Goal: Task Accomplishment & Management: Use online tool/utility

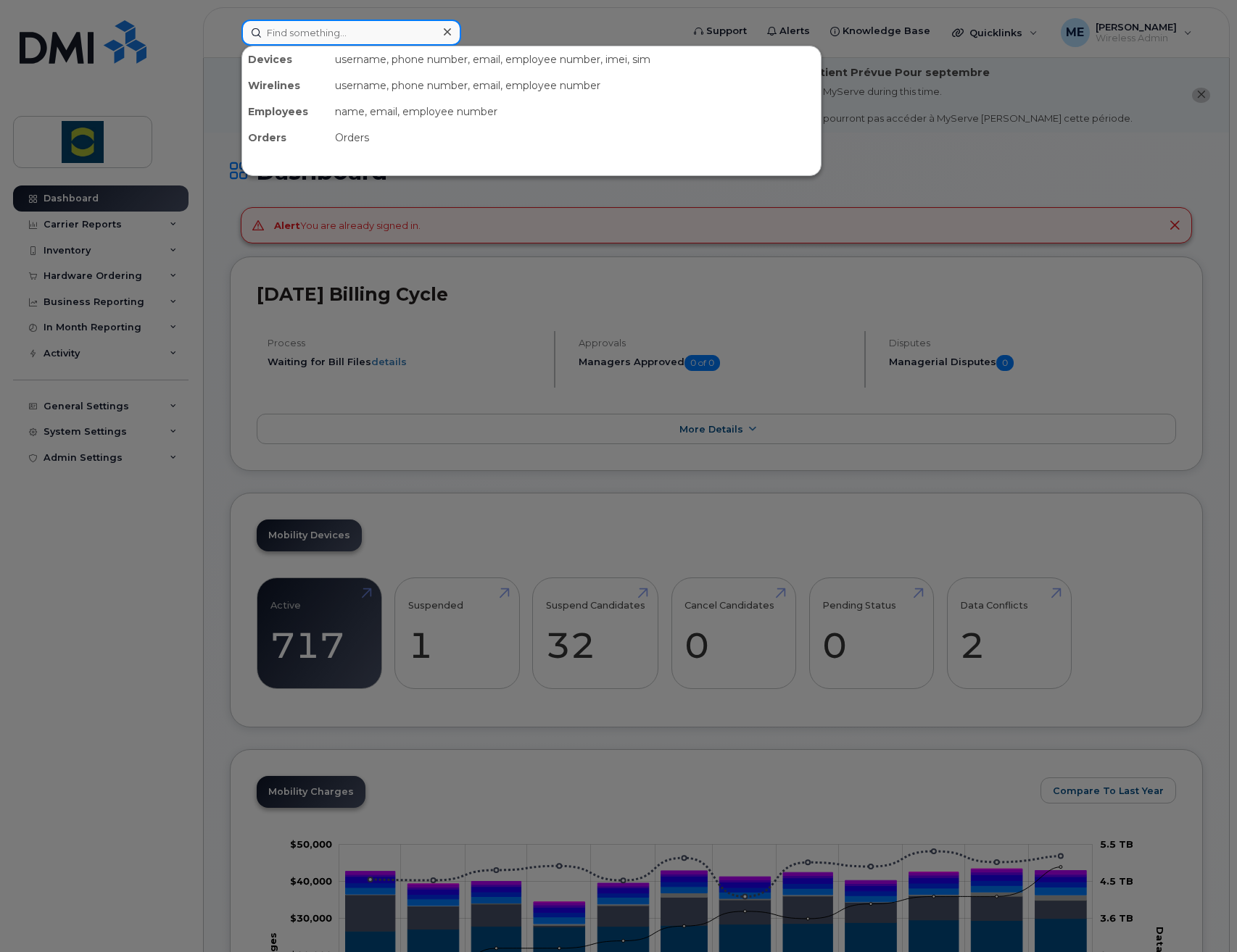
click at [354, 33] on input at bounding box center [351, 33] width 219 height 26
paste input "5194967311"
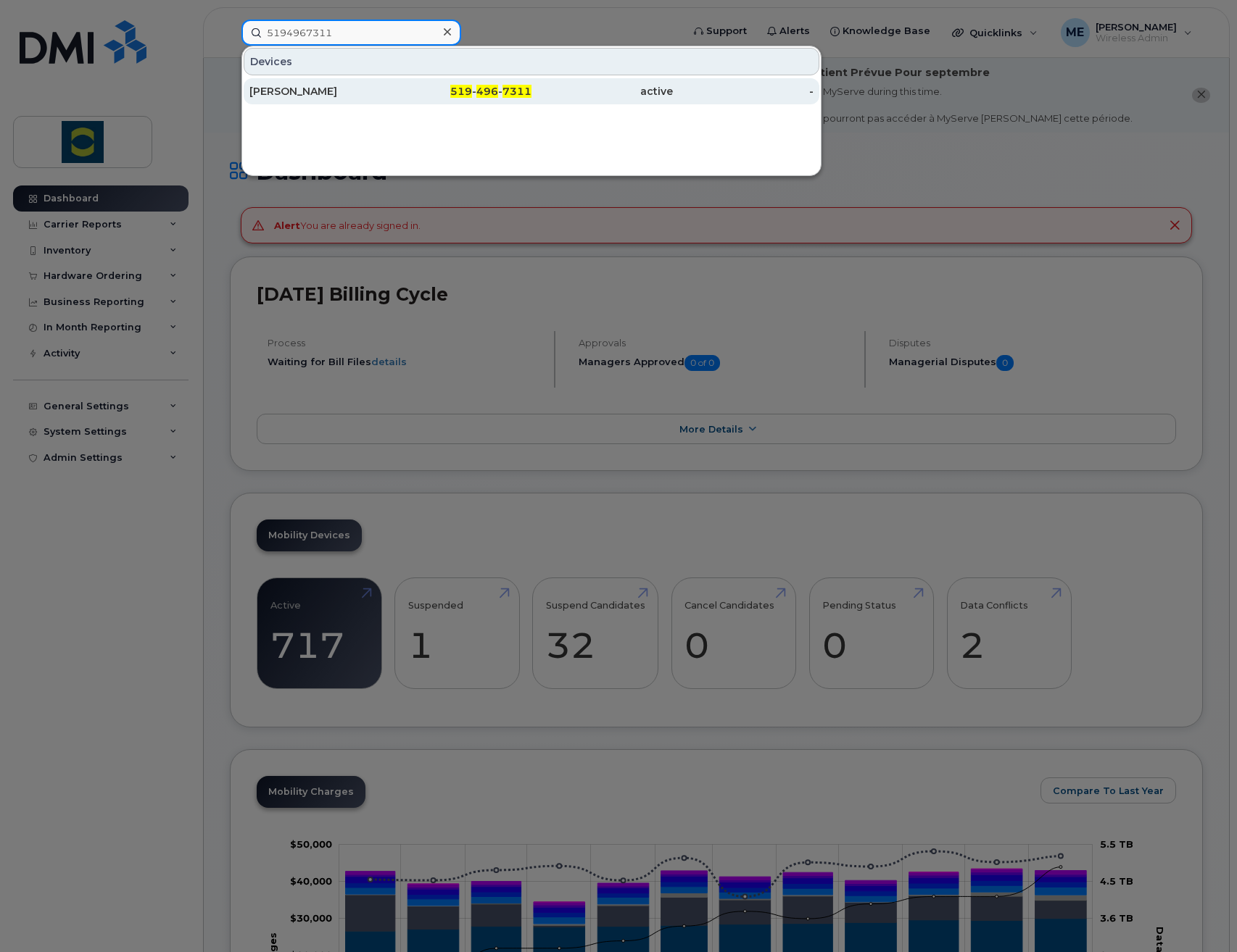
type input "5194967311"
click at [348, 93] on div "[PERSON_NAME]" at bounding box center [320, 91] width 141 height 15
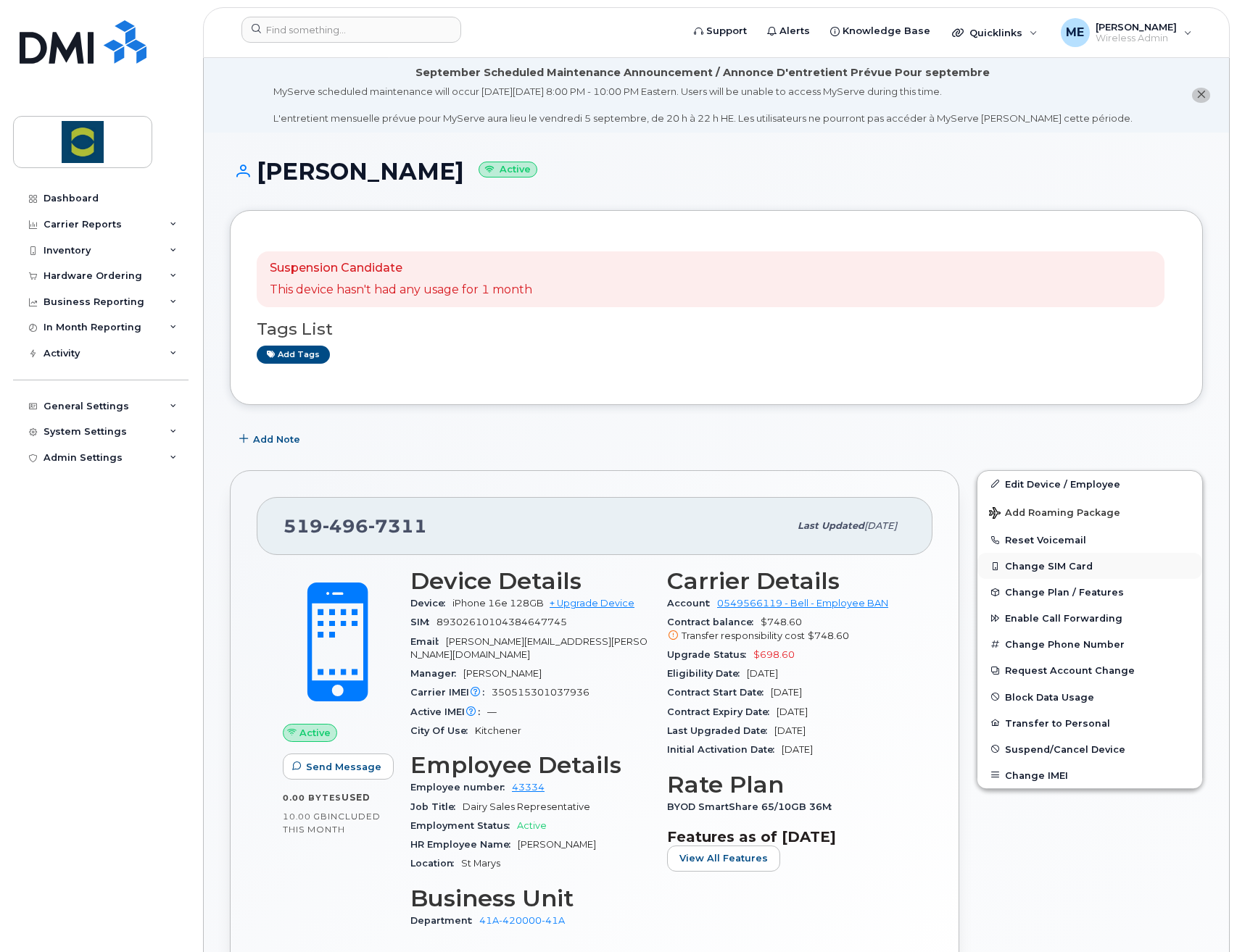
click at [1077, 558] on button "Change SIM Card" at bounding box center [1090, 566] width 225 height 26
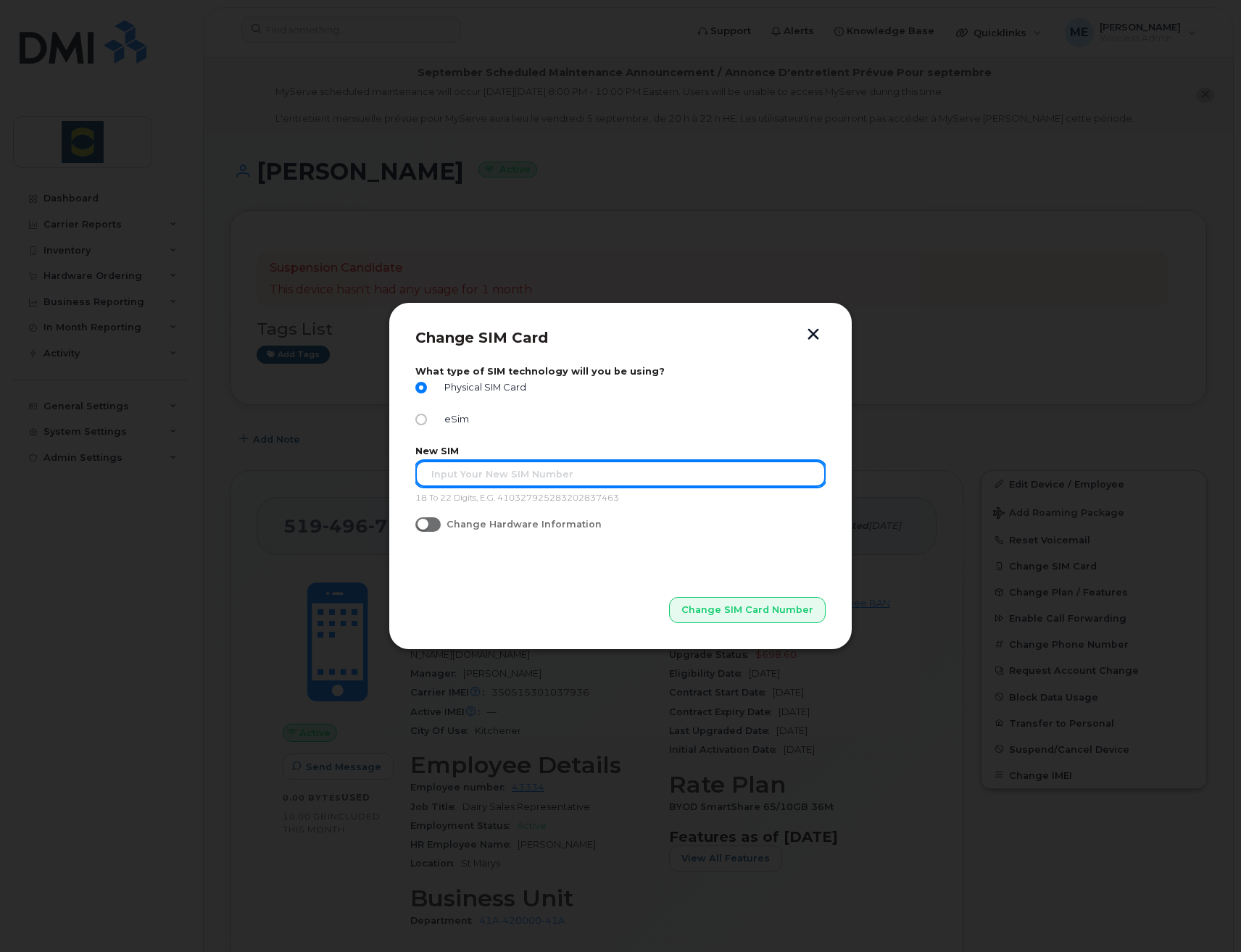
click at [484, 472] on input "text" at bounding box center [620, 474] width 411 height 26
type input "89302610207733433657"
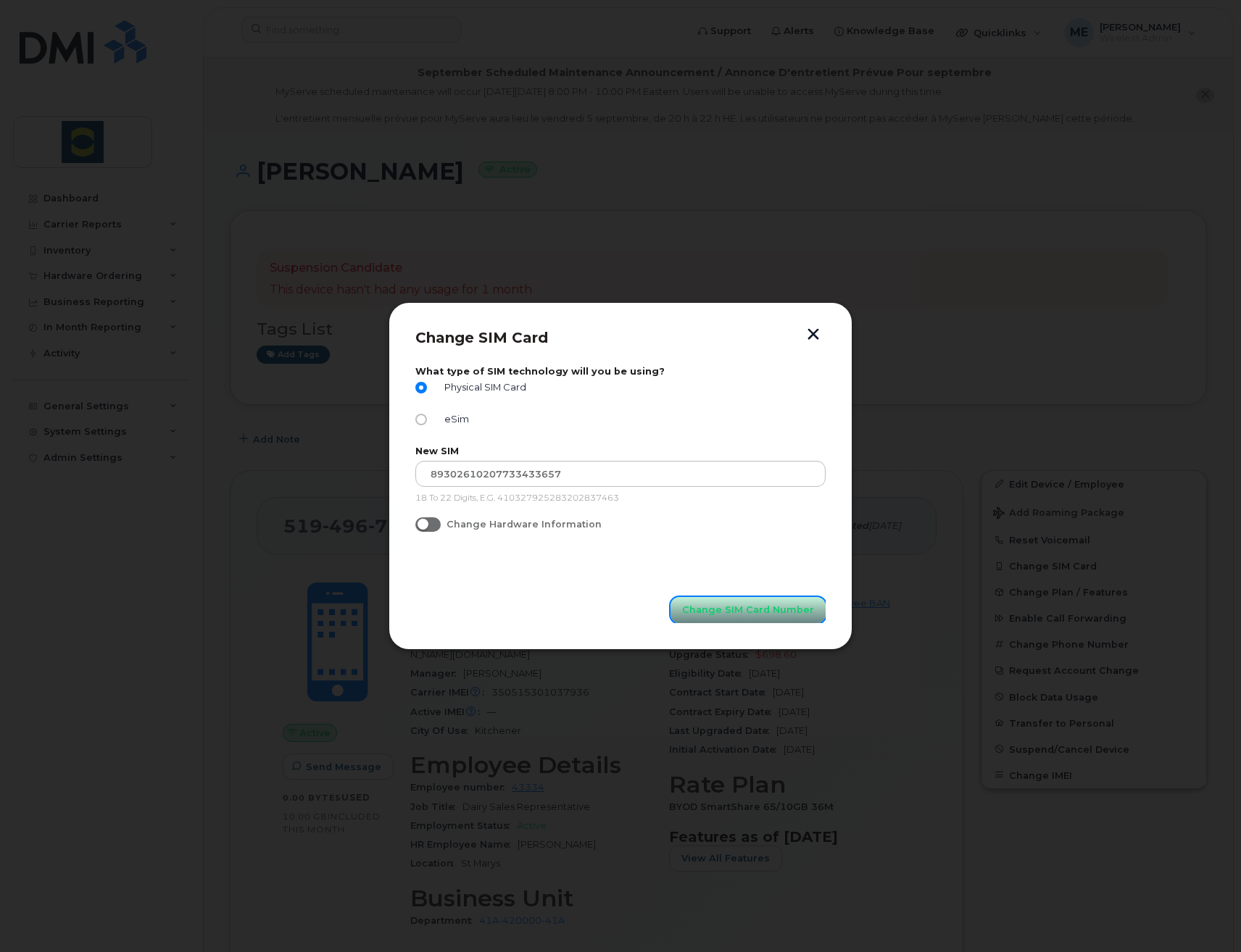
click at [761, 618] on button "Change SIM Card Number" at bounding box center [748, 610] width 155 height 26
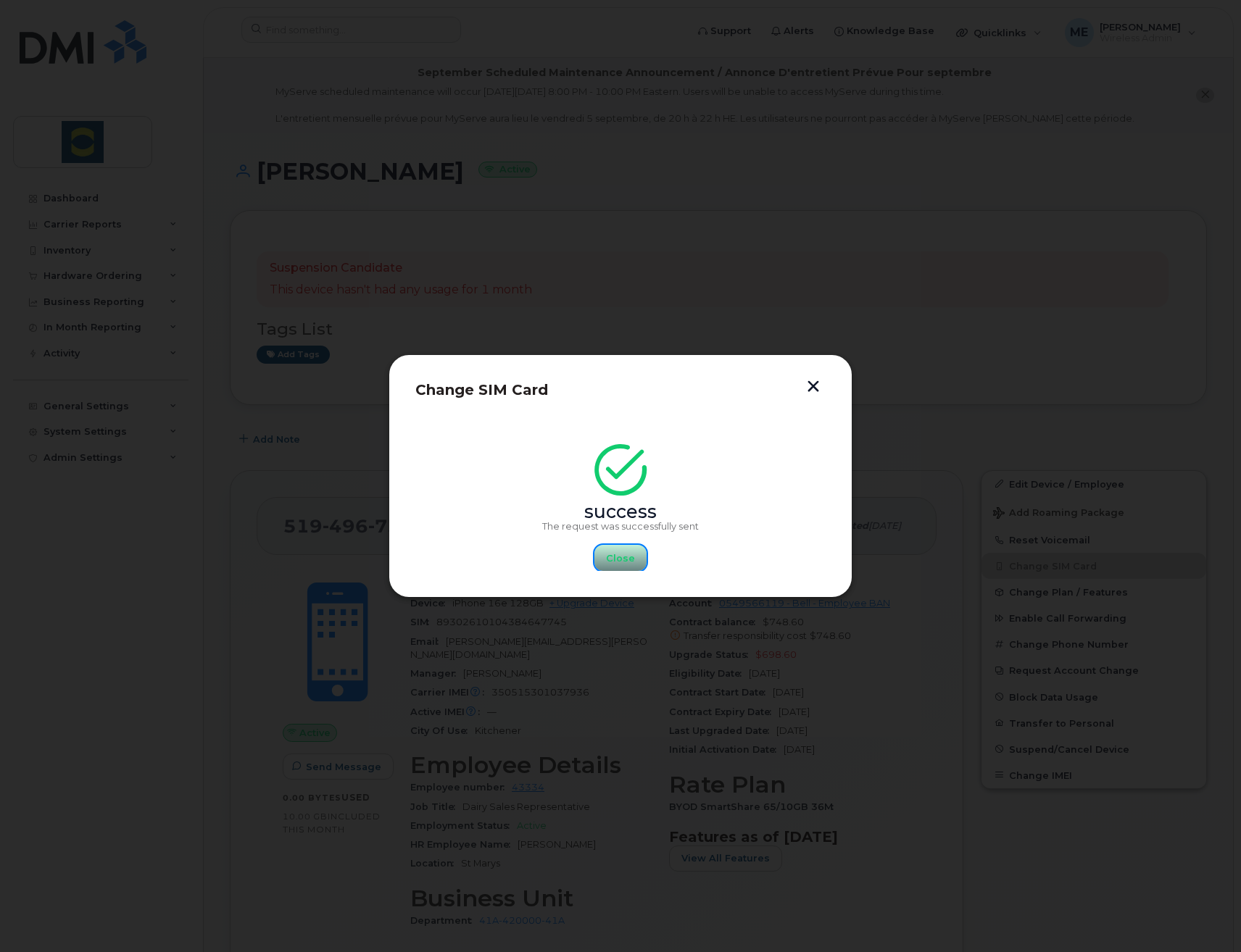
click at [613, 557] on span "Close" at bounding box center [621, 558] width 29 height 14
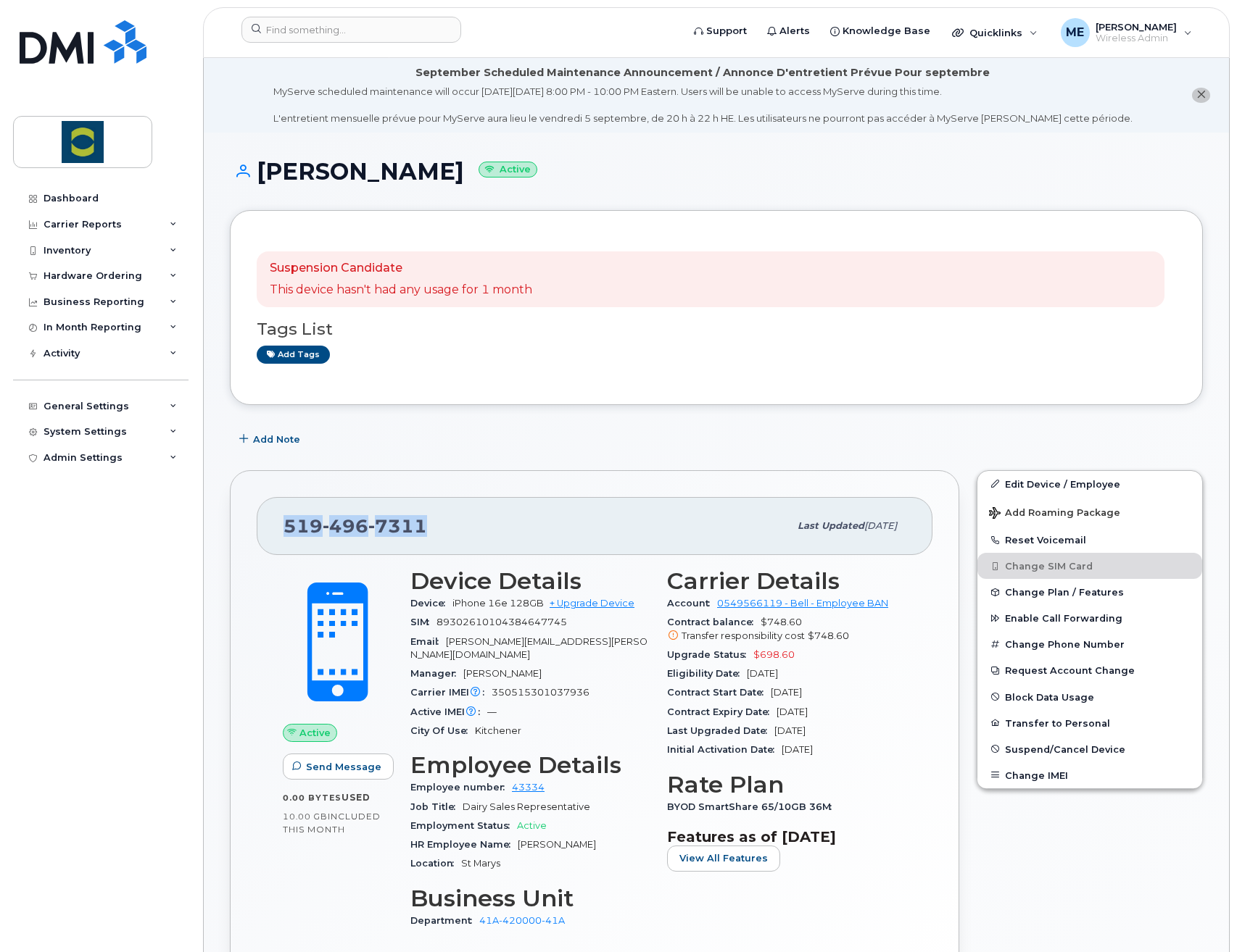
drag, startPoint x: 457, startPoint y: 518, endPoint x: 260, endPoint y: 509, distance: 197.2
click at [260, 509] on div "[PHONE_NUMBER] Last updated [DATE]" at bounding box center [594, 526] width 676 height 58
copy span "[PHONE_NUMBER]"
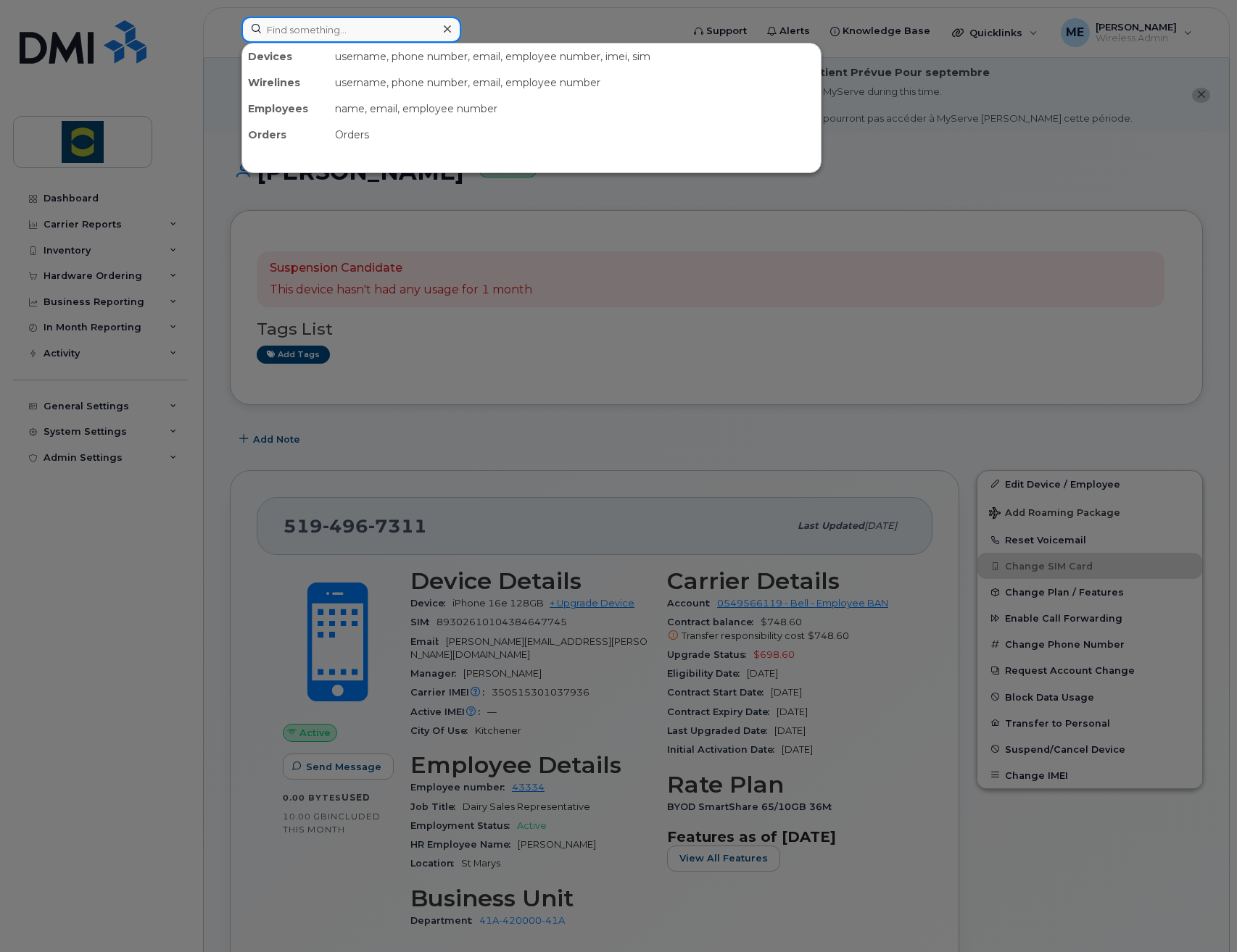
click at [302, 25] on input at bounding box center [351, 30] width 219 height 26
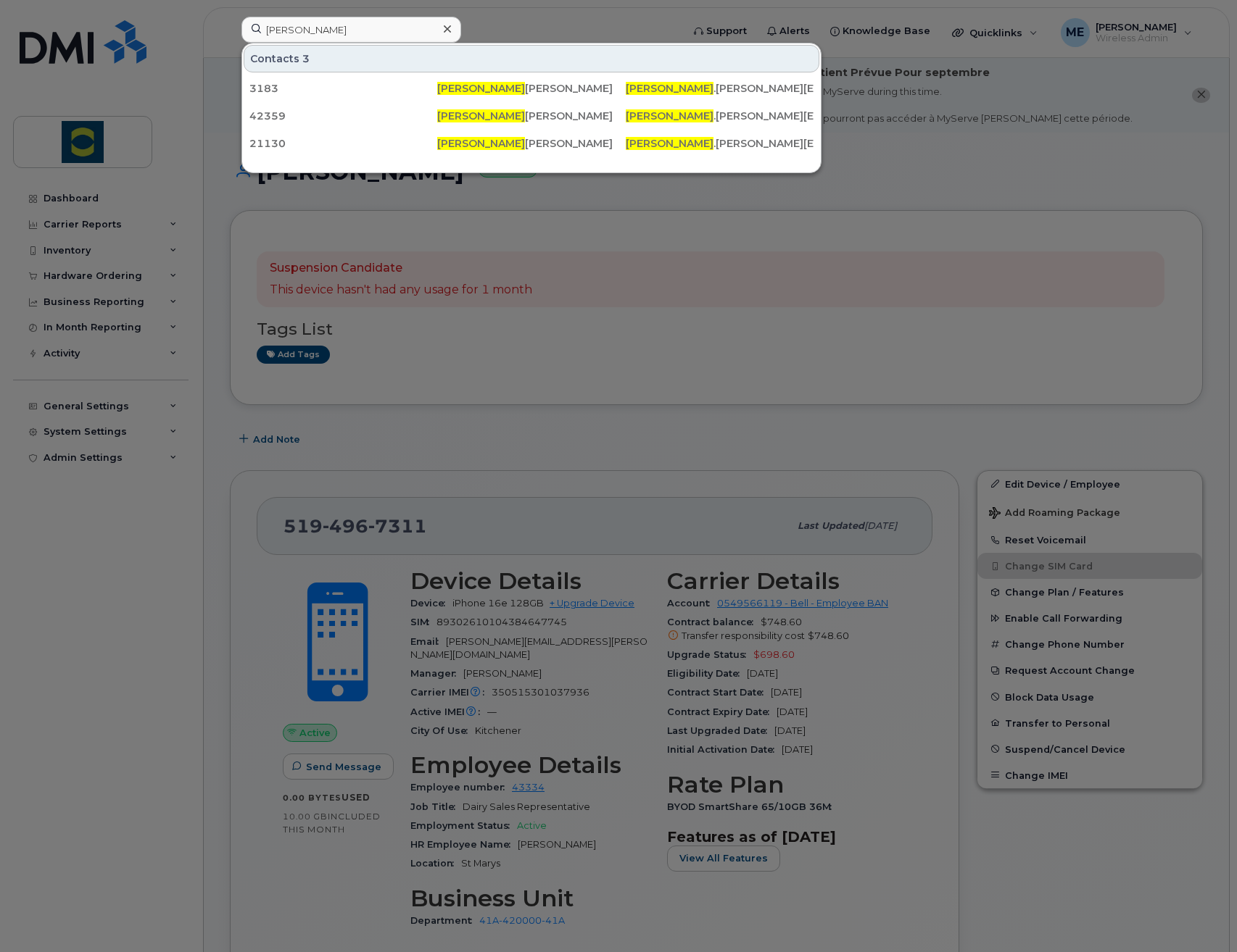
click at [581, 38] on div at bounding box center [618, 476] width 1237 height 952
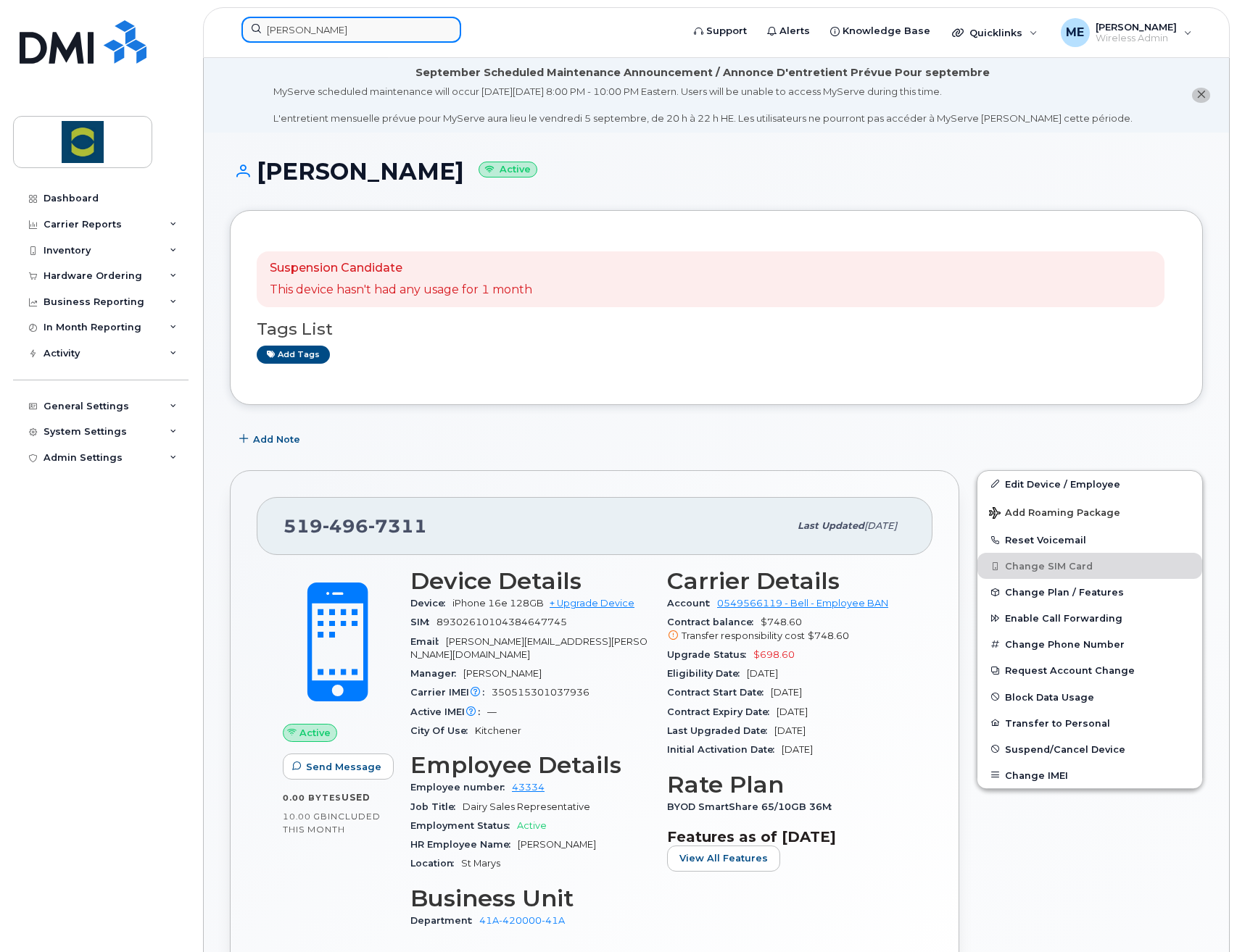
click at [352, 31] on input "[PERSON_NAME]" at bounding box center [351, 30] width 219 height 26
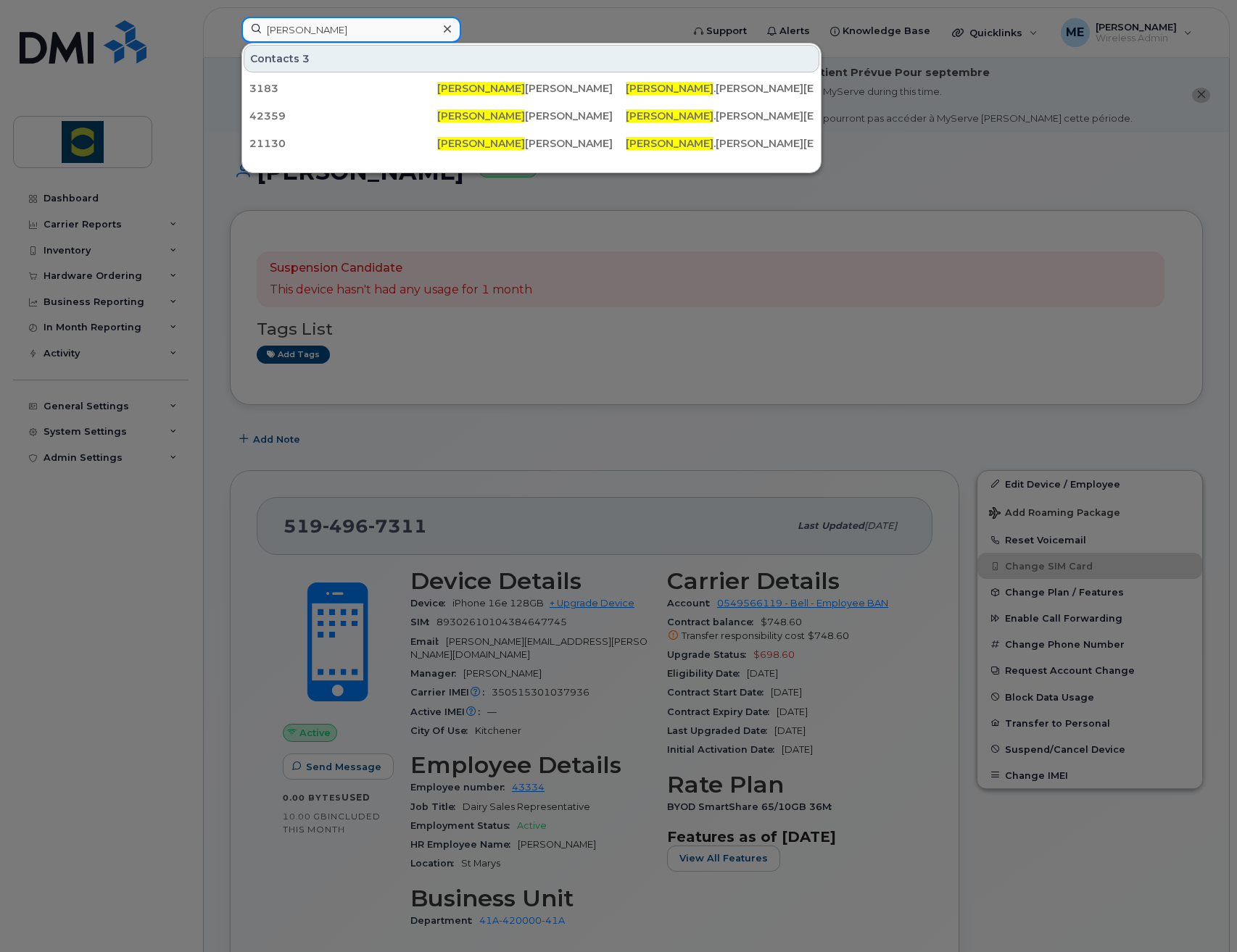
type input "[PERSON_NAME]"
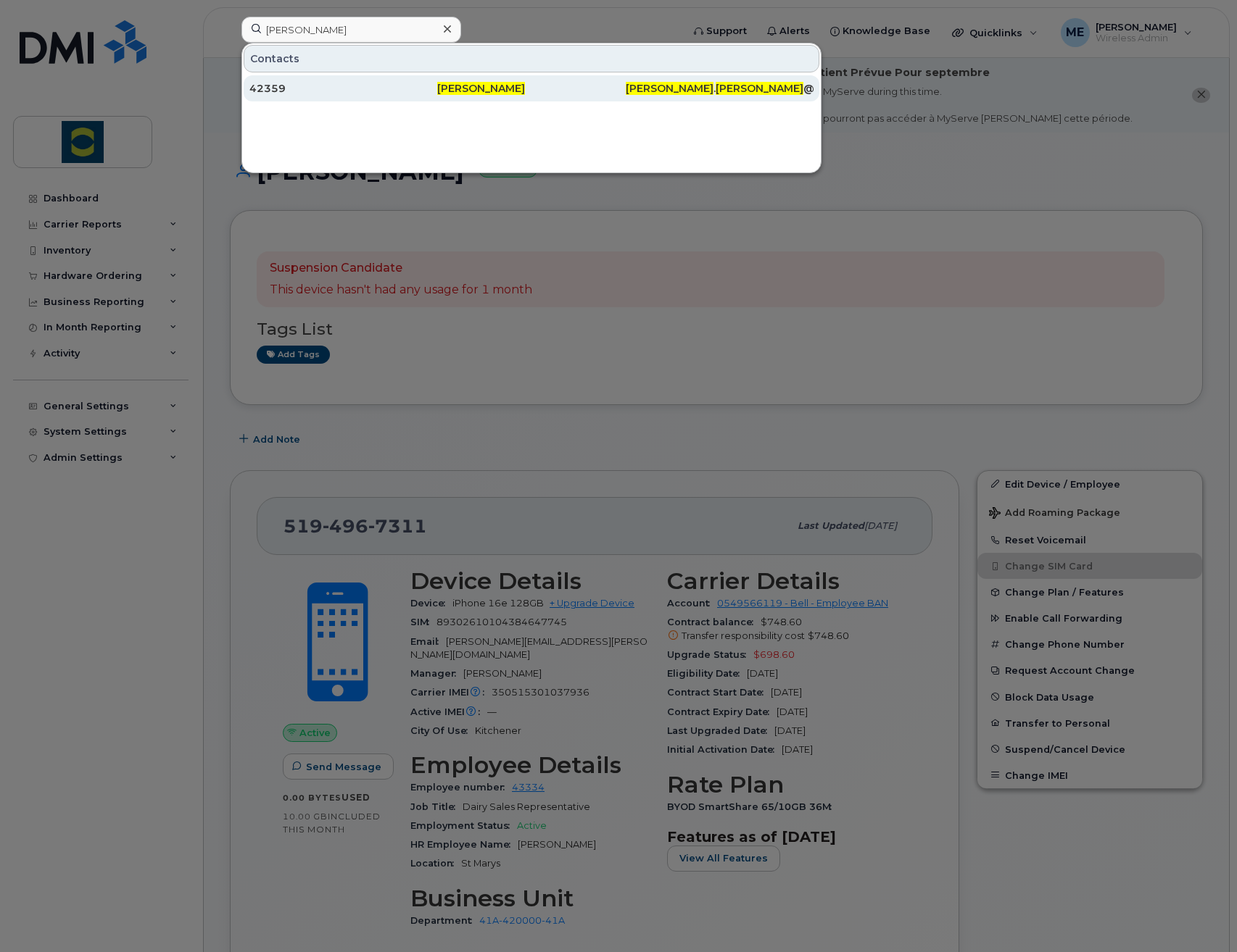
click at [457, 81] on div "[PERSON_NAME]" at bounding box center [531, 88] width 188 height 26
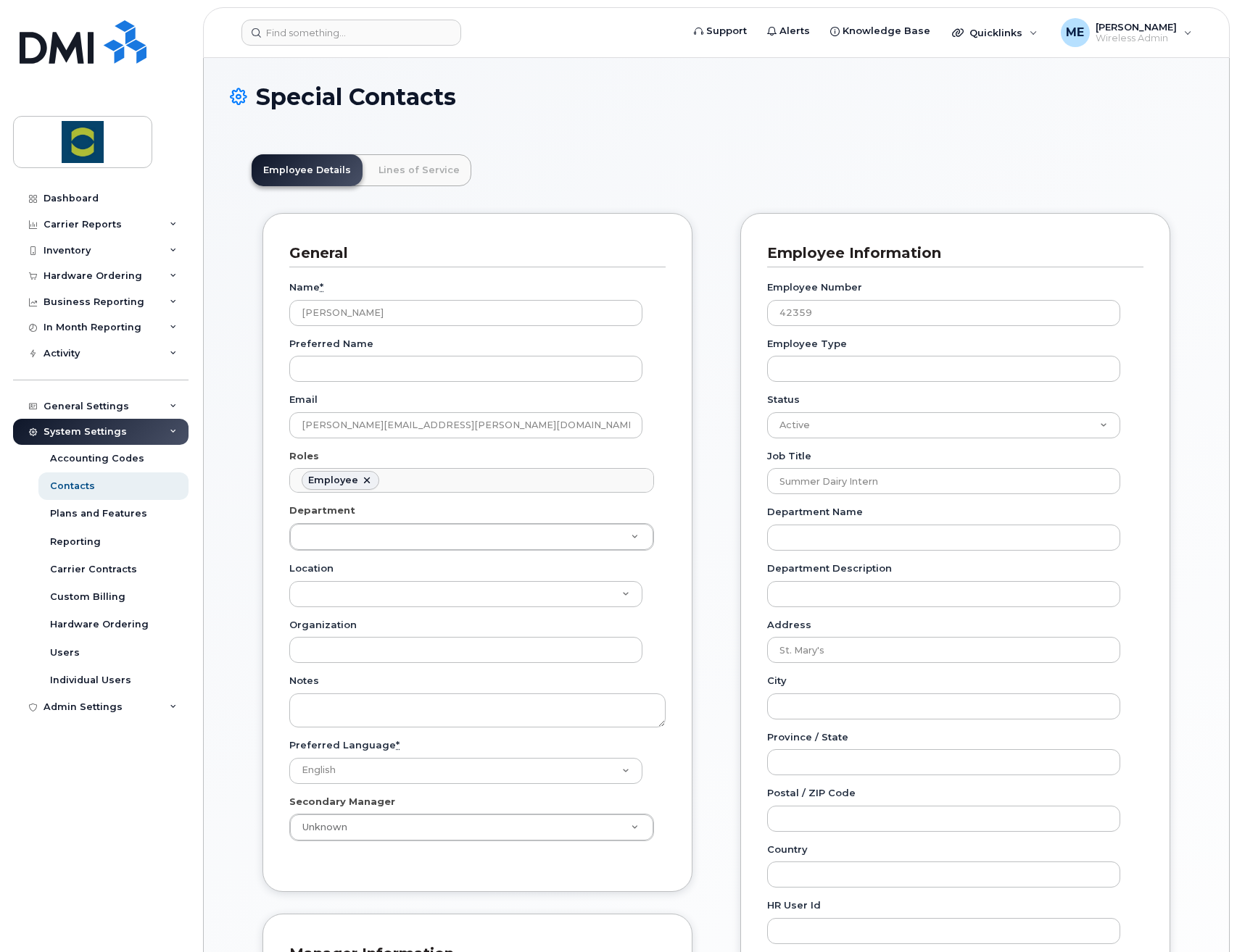
scroll to position [43, 0]
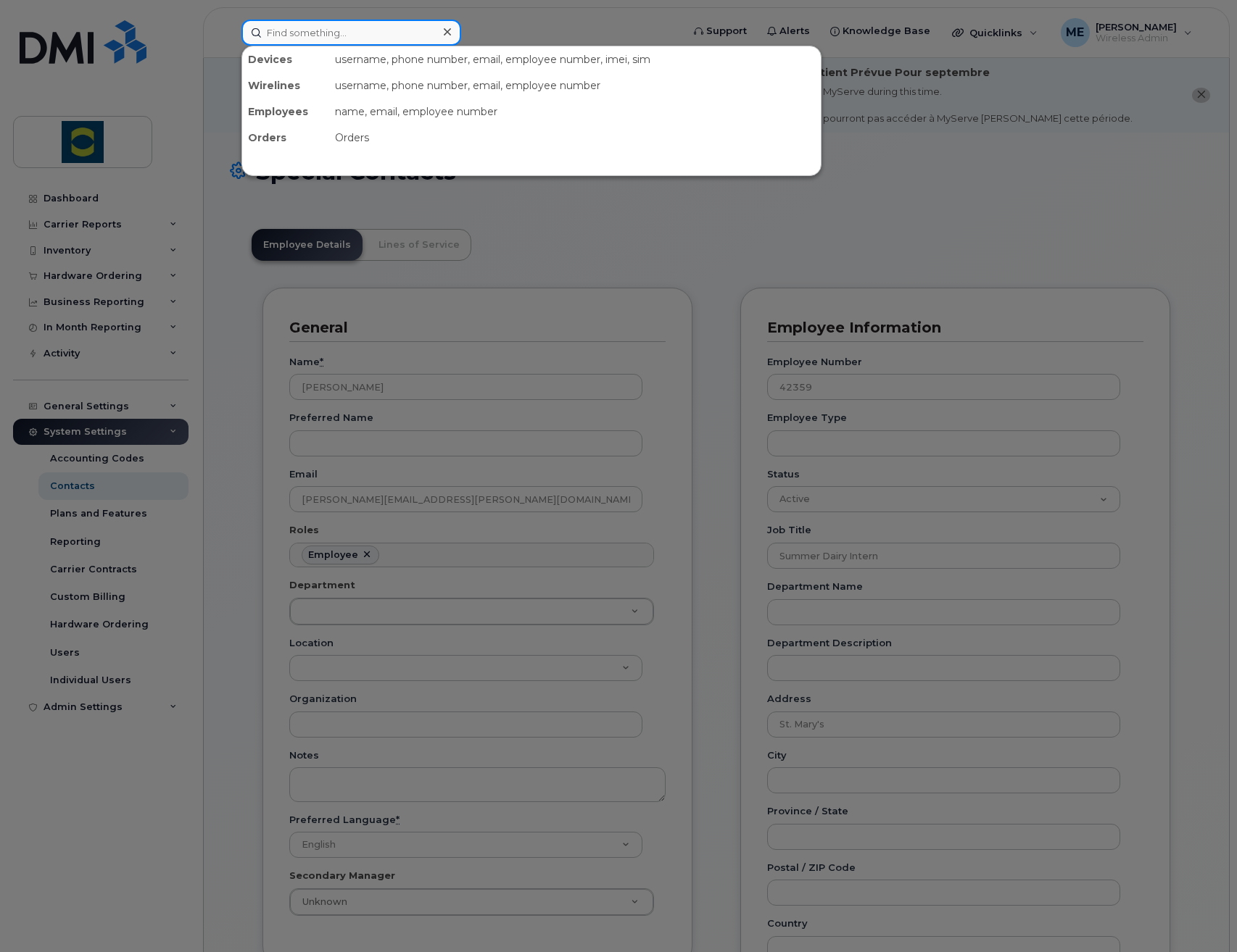
click at [366, 29] on input at bounding box center [351, 33] width 219 height 26
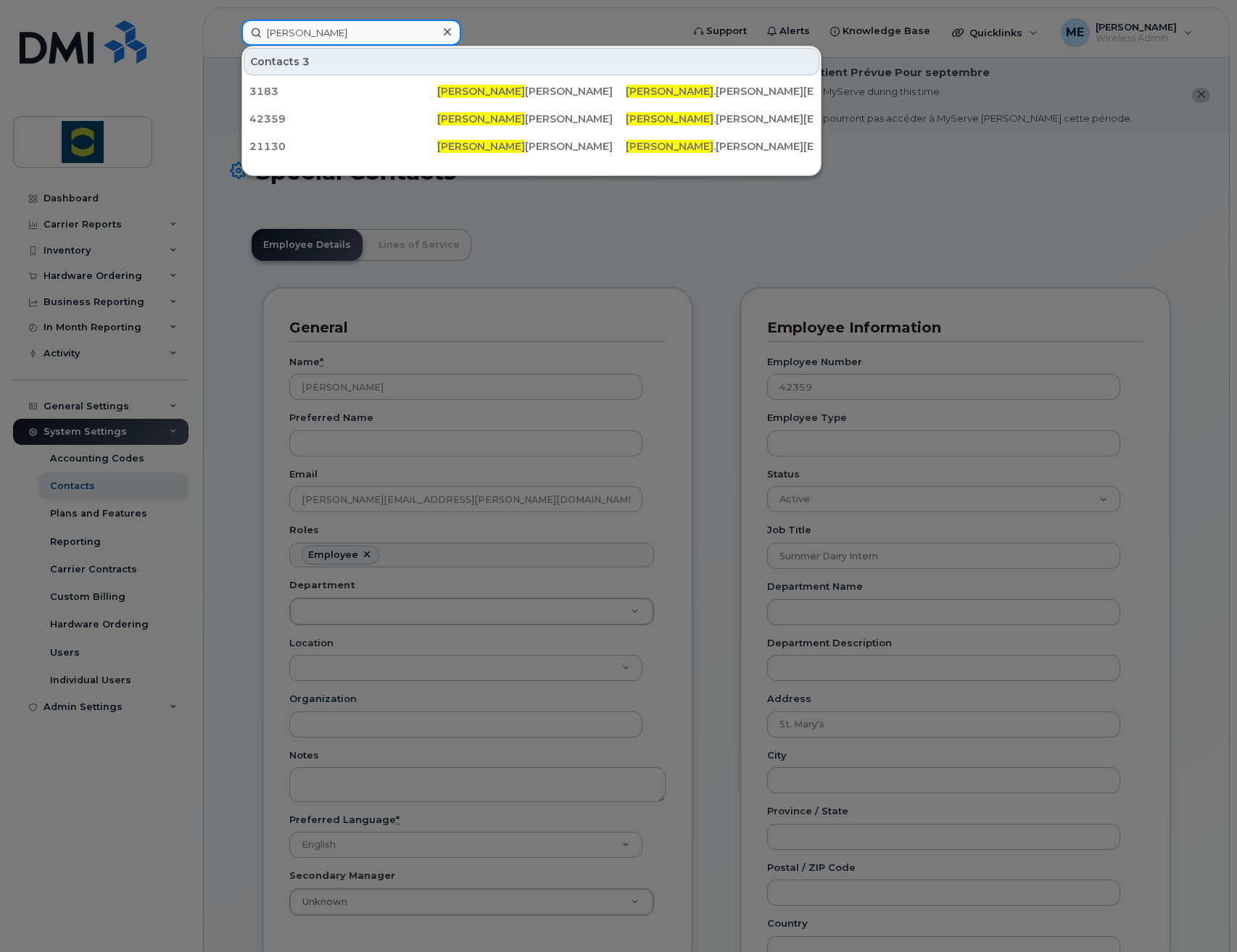
drag, startPoint x: 341, startPoint y: 32, endPoint x: 62, endPoint y: 48, distance: 279.5
click at [229, 20] on div "emily Contacts 3 3183 Emily Ernest-Carter emily .ernest@trouwnutrition.com 4235…" at bounding box center [456, 33] width 454 height 26
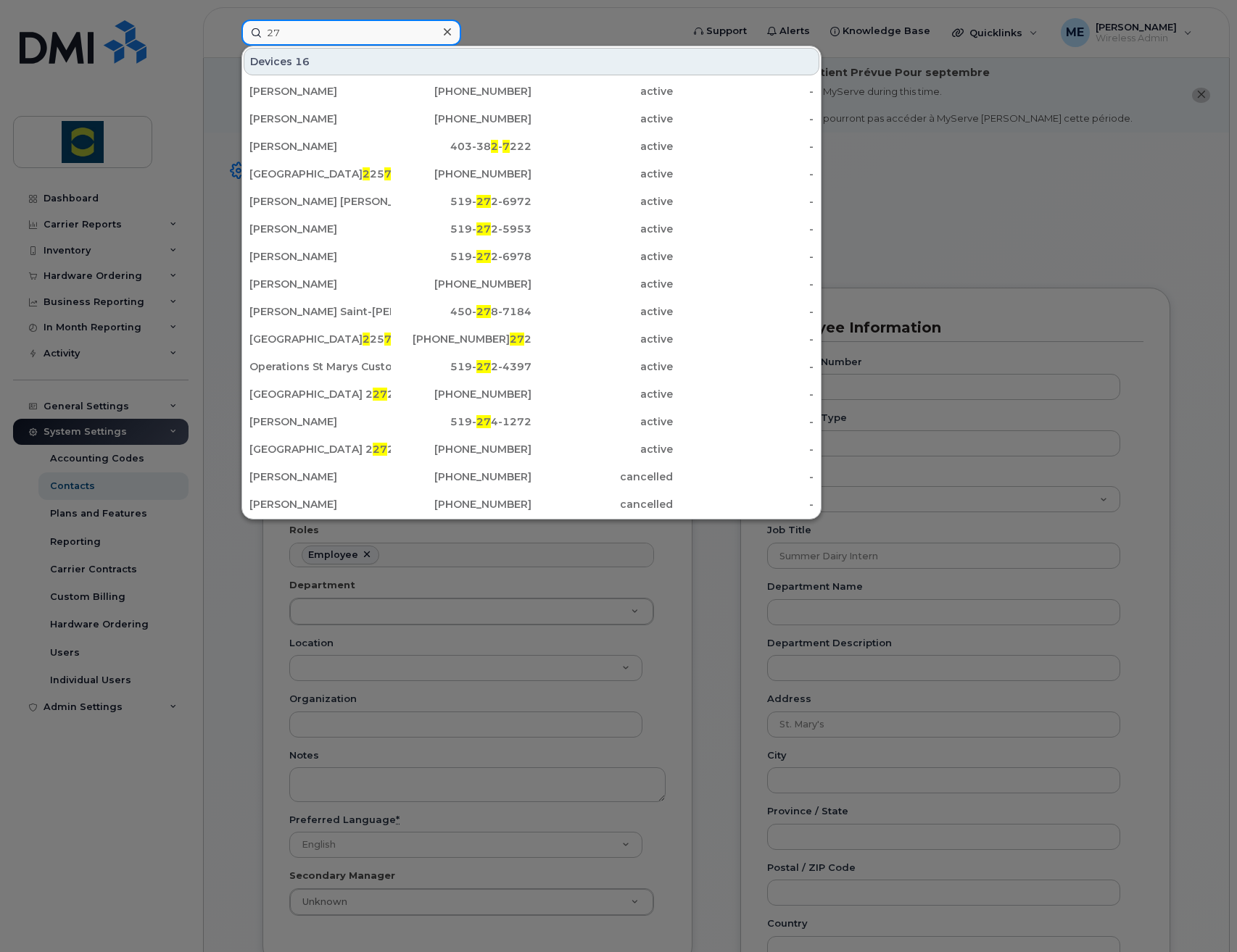
type input "2"
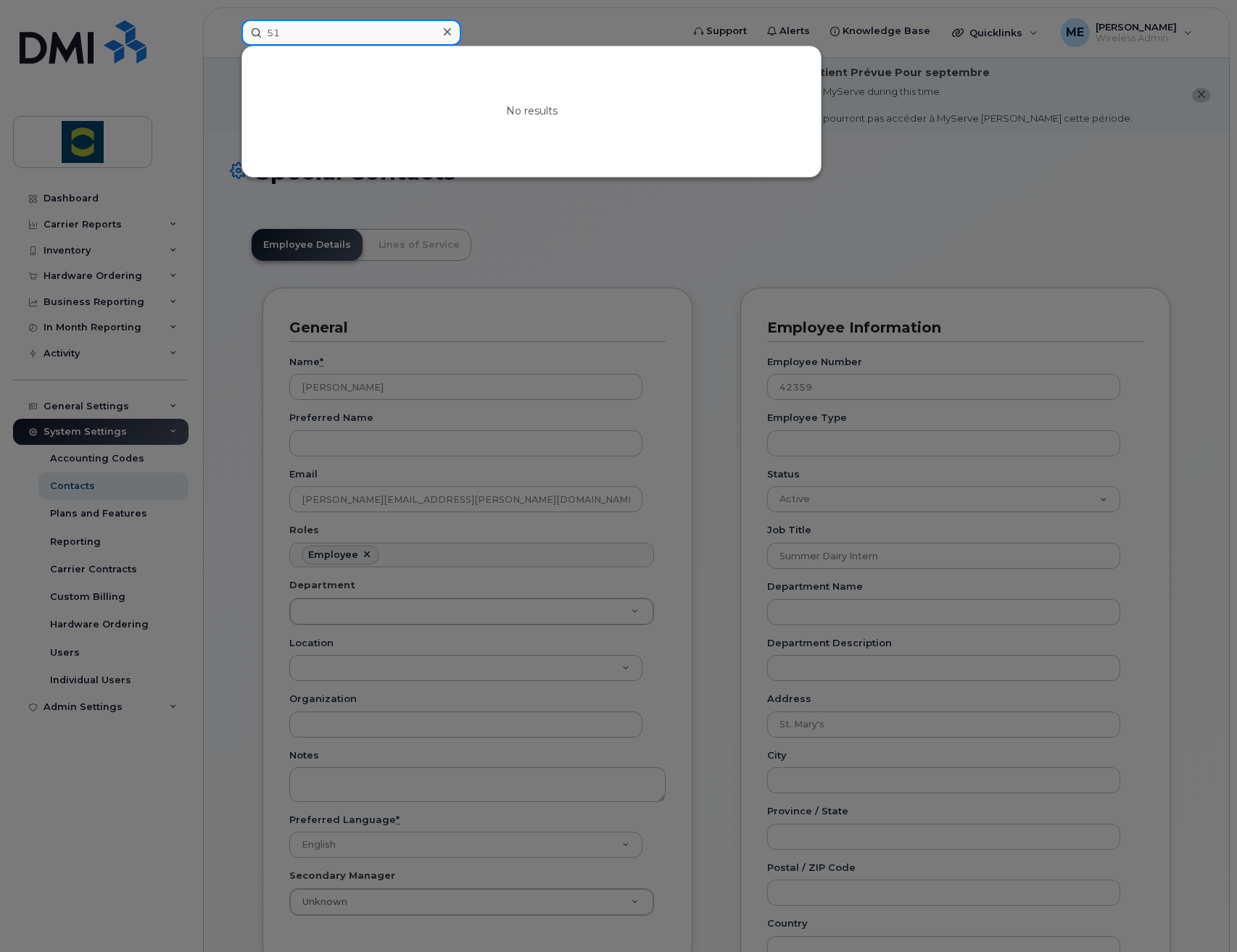
type input "5"
click at [253, 216] on div at bounding box center [618, 476] width 1237 height 952
click at [378, 35] on input at bounding box center [351, 33] width 219 height 26
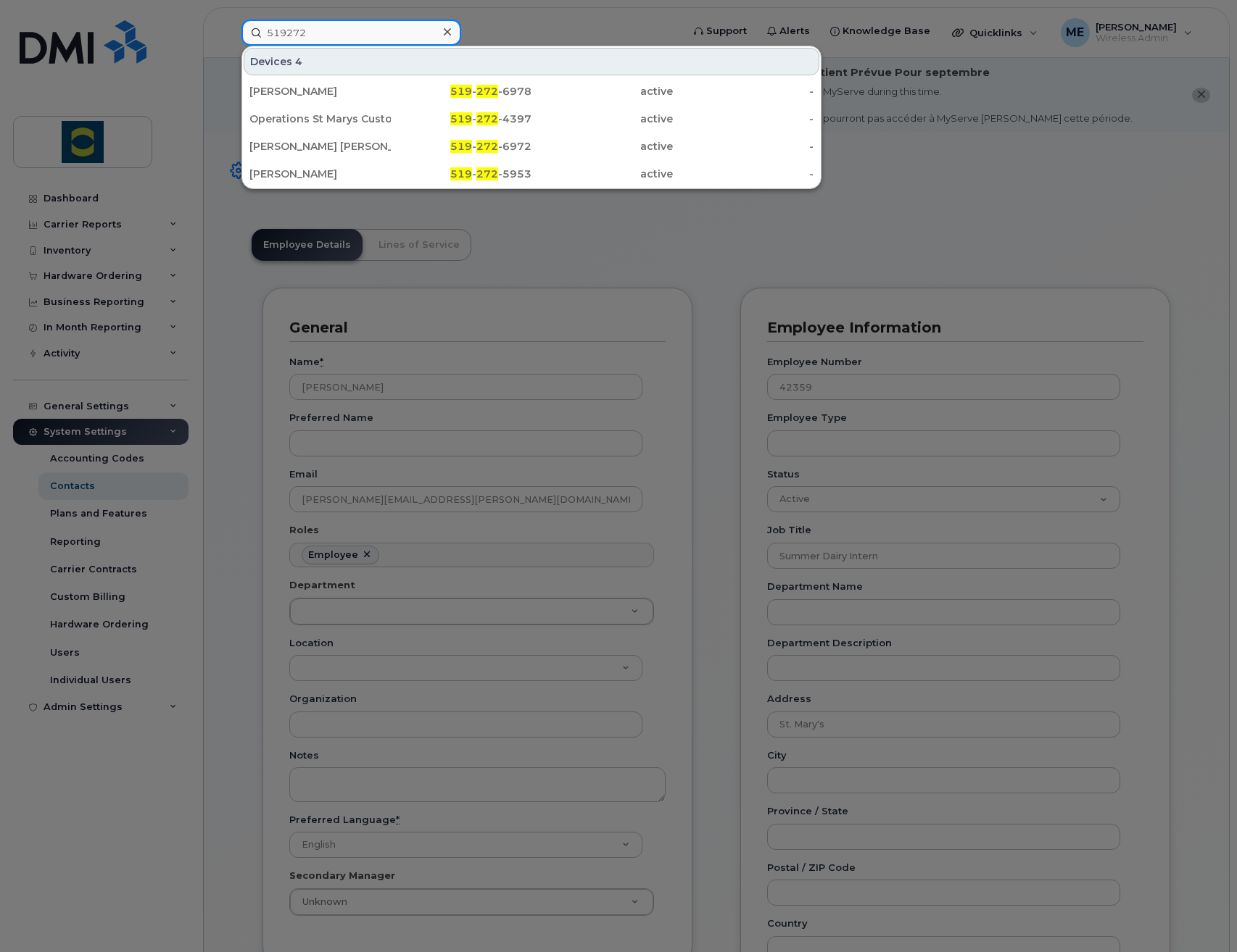
type input "519272"
click at [1034, 199] on div at bounding box center [618, 476] width 1237 height 952
